Goal: Transaction & Acquisition: Purchase product/service

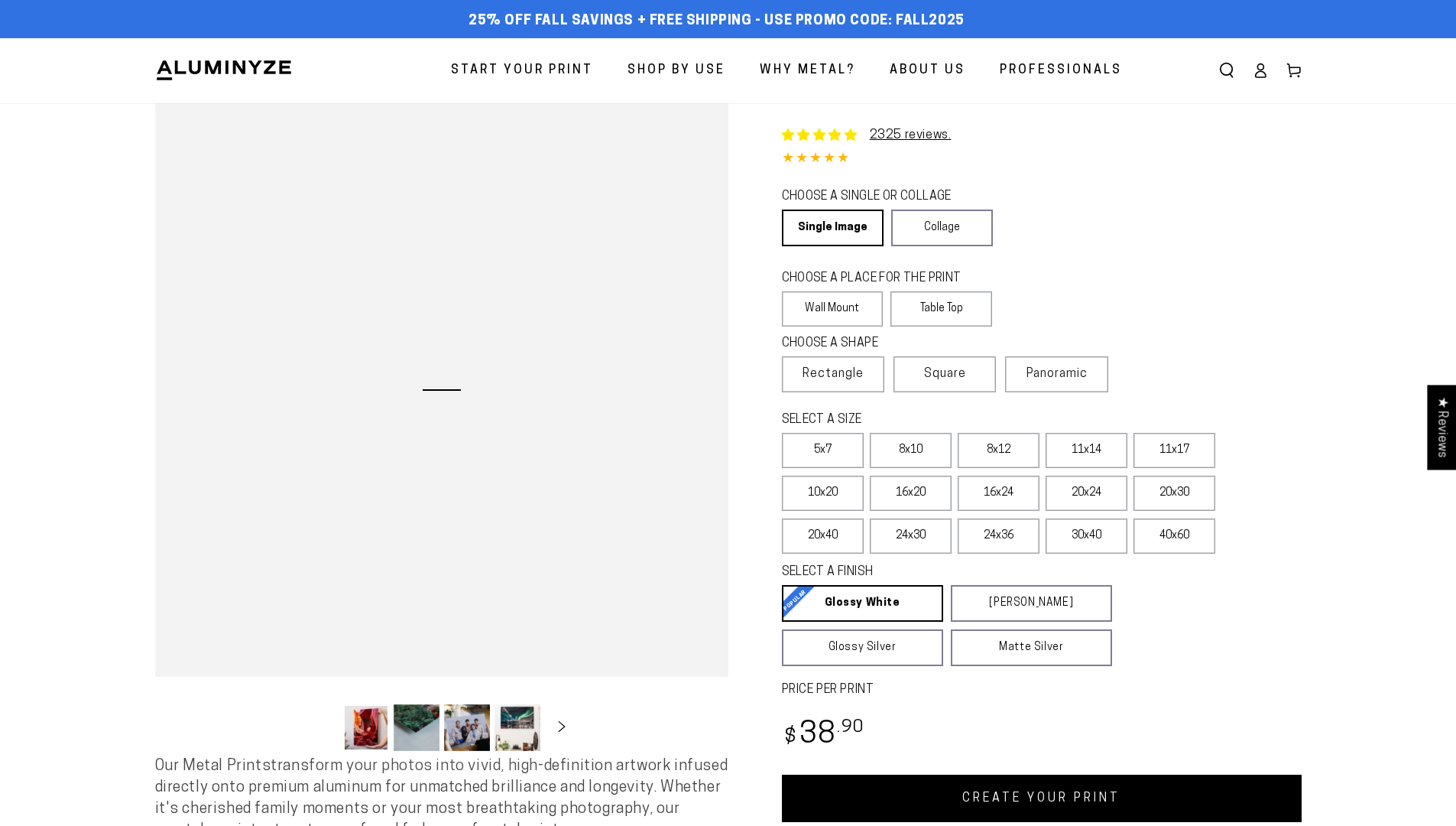
select select "**********"
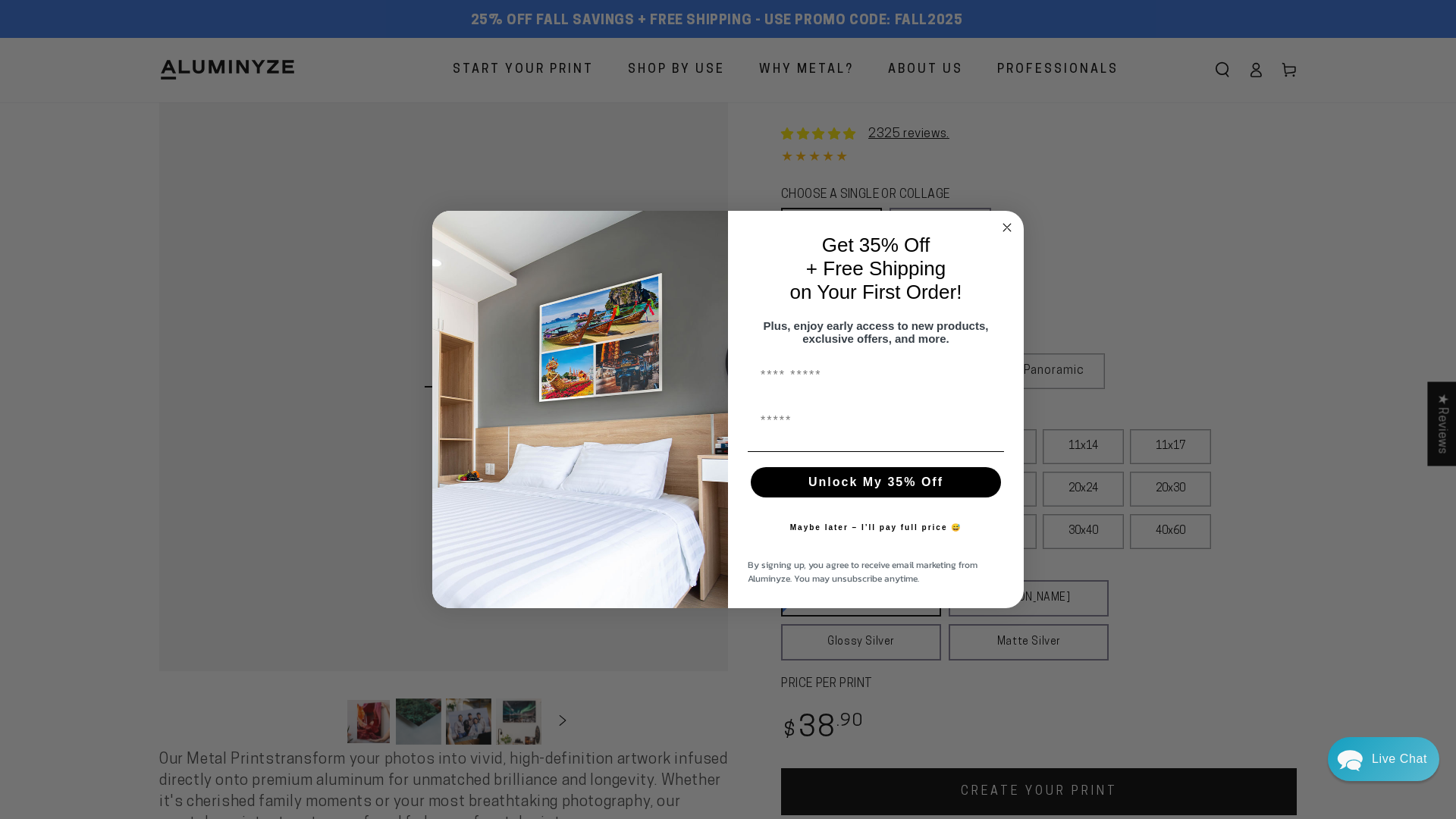
scroll to position [851, 0]
